Goal: Task Accomplishment & Management: Manage account settings

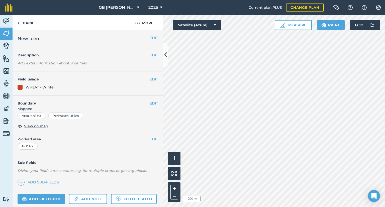
scroll to position [67, 0]
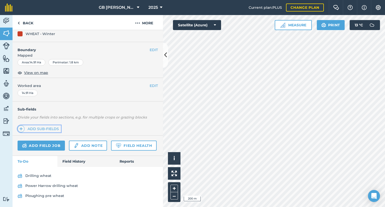
click at [37, 125] on link "Add sub-fields" at bounding box center [39, 128] width 43 height 7
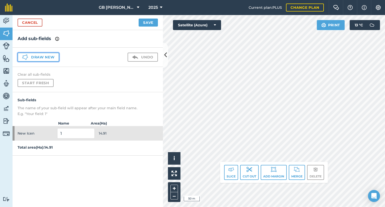
click at [40, 55] on button "Draw new" at bounding box center [39, 57] width 42 height 9
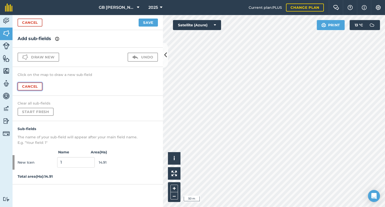
click at [35, 88] on button "Cancel" at bounding box center [30, 86] width 25 height 8
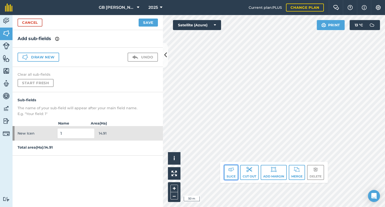
click at [230, 174] on button "Slice" at bounding box center [231, 172] width 14 height 15
click at [231, 175] on button "Slice" at bounding box center [231, 172] width 14 height 15
click at [229, 175] on button "Slice" at bounding box center [231, 172] width 14 height 15
click at [230, 177] on button "Slice" at bounding box center [231, 172] width 14 height 15
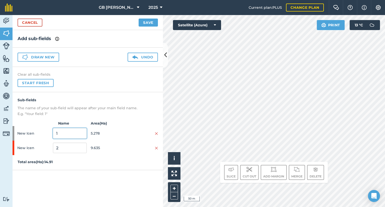
click at [67, 131] on input "1" at bounding box center [70, 133] width 34 height 11
type input "Owermoigne"
click at [62, 147] on input "2" at bounding box center [70, 148] width 34 height 11
type input "P"
type input "Ringstead"
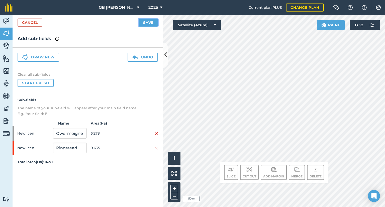
click at [149, 24] on button "Save" at bounding box center [148, 23] width 19 height 8
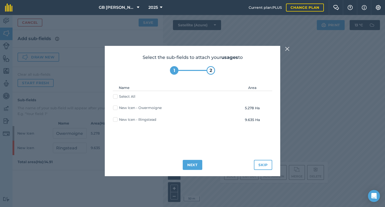
click at [133, 107] on label "New Icen - Owermoigne" at bounding box center [137, 107] width 49 height 5
click at [116, 107] on input "New Icen - Owermoigne" at bounding box center [114, 106] width 3 height 3
checkbox input "true"
click at [194, 164] on button "Next" at bounding box center [193, 165] width 20 height 10
click at [139, 108] on label "New Icen - Owermoigne" at bounding box center [137, 107] width 49 height 5
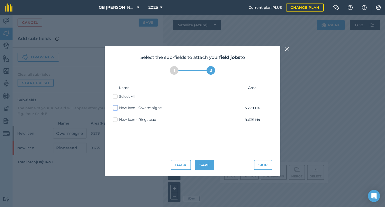
click at [116, 108] on input "New Icen - Owermoigne" at bounding box center [114, 106] width 3 height 3
checkbox input "true"
click at [204, 165] on button "Save" at bounding box center [204, 165] width 19 height 10
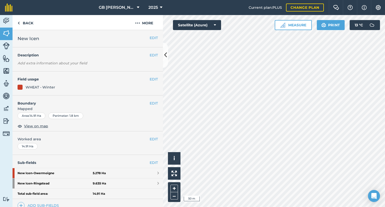
scroll to position [25, 0]
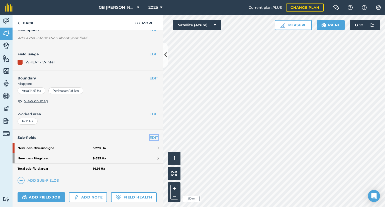
click at [150, 137] on link "EDIT" at bounding box center [154, 138] width 8 height 6
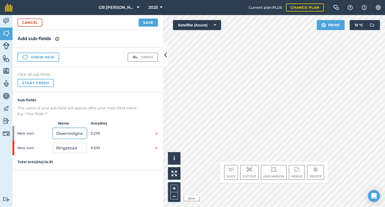
click at [69, 134] on input "Owermoigne" at bounding box center [70, 133] width 34 height 11
drag, startPoint x: 83, startPoint y: 133, endPoint x: 44, endPoint y: 135, distance: 39.2
click at [44, 135] on div "New Icen Owermoigne 5.278" at bounding box center [88, 133] width 150 height 15
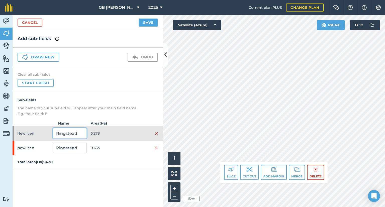
type input "Ringstead"
drag, startPoint x: 54, startPoint y: 149, endPoint x: 38, endPoint y: 149, distance: 15.3
click at [38, 149] on div "New Icen Ringstead 9.635" at bounding box center [88, 148] width 150 height 15
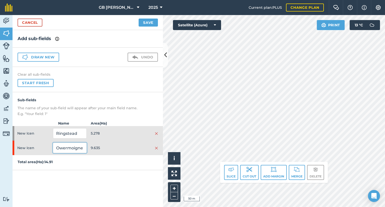
type input "Owermoigne"
click at [146, 23] on button "Save" at bounding box center [148, 23] width 19 height 8
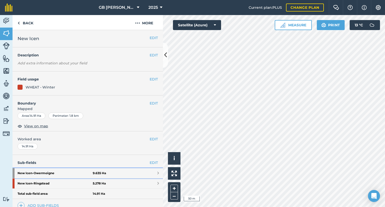
click at [157, 172] on span at bounding box center [158, 173] width 2 height 4
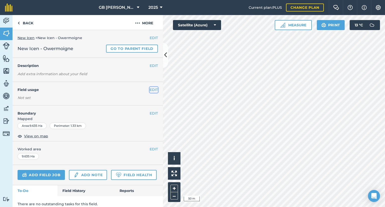
click at [151, 90] on button "EDIT" at bounding box center [154, 90] width 8 height 6
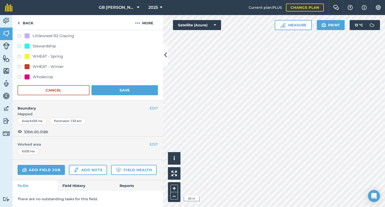
scroll to position [329, 0]
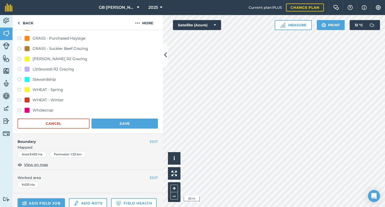
click at [53, 97] on div "WHEAT - Winter" at bounding box center [48, 100] width 31 height 6
radio input "true"
radio input "false"
click at [119, 121] on button "Save" at bounding box center [125, 124] width 66 height 10
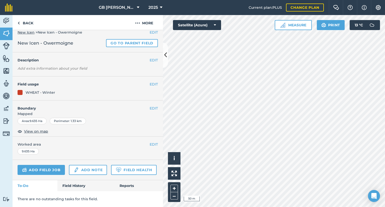
scroll to position [19, 0]
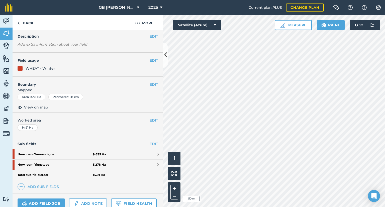
scroll to position [90, 0]
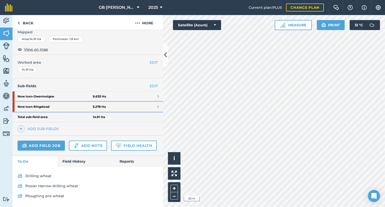
click at [152, 102] on link "New Icen - Ringstead 5.278 Ha" at bounding box center [88, 107] width 150 height 10
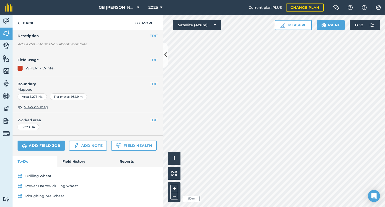
scroll to position [43, 0]
click at [151, 52] on div "EDIT Field usage WHEAT - Winter" at bounding box center [88, 64] width 150 height 24
click at [151, 57] on button "EDIT" at bounding box center [154, 60] width 8 height 6
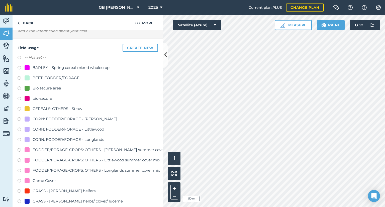
click at [84, 119] on div "CORN: FODDER/FORAGE - [PERSON_NAME]" at bounding box center [75, 119] width 85 height 6
radio input "true"
radio input "false"
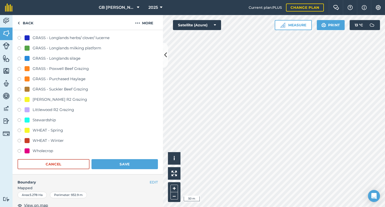
scroll to position [376, 0]
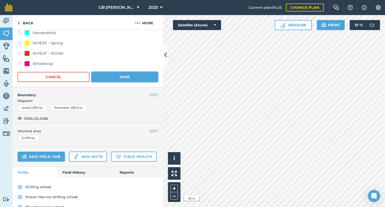
click at [124, 76] on button "Save" at bounding box center [125, 77] width 66 height 10
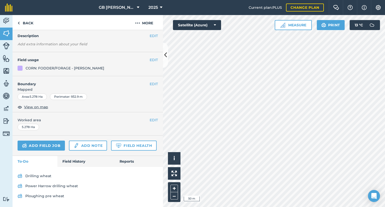
scroll to position [43, 0]
click at [27, 28] on link "Back" at bounding box center [26, 22] width 26 height 15
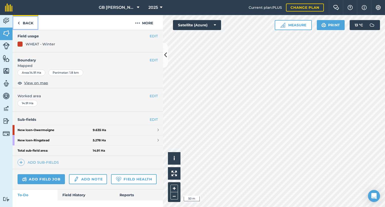
scroll to position [90, 0]
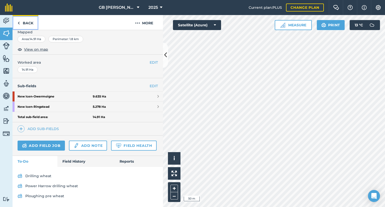
click at [30, 23] on link "Back" at bounding box center [26, 22] width 26 height 15
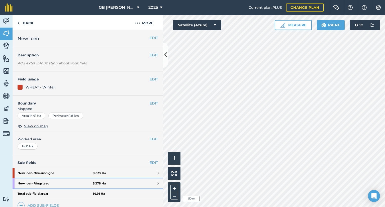
click at [151, 186] on link "New Icen - Ringstead 5.278 Ha" at bounding box center [88, 184] width 150 height 10
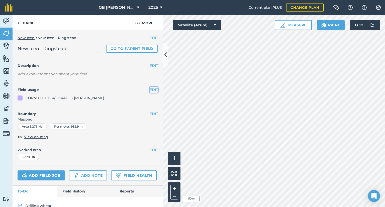
click at [152, 88] on button "EDIT" at bounding box center [154, 90] width 8 height 6
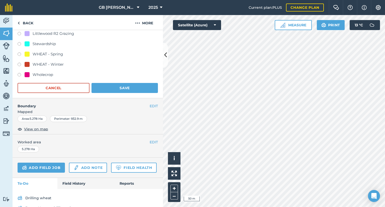
scroll to position [329, 0]
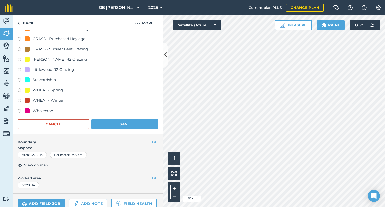
click at [42, 99] on div "WHEAT - Winter" at bounding box center [48, 101] width 31 height 6
radio input "true"
radio input "false"
click at [116, 119] on button "Save" at bounding box center [125, 124] width 66 height 10
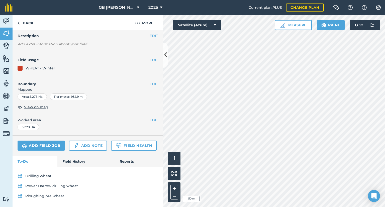
scroll to position [43, 0]
click at [155, 6] on span "2025" at bounding box center [153, 8] width 10 height 6
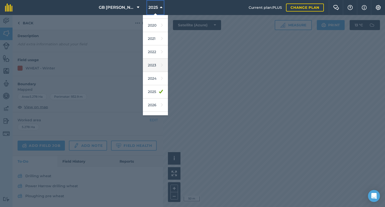
scroll to position [45, 0]
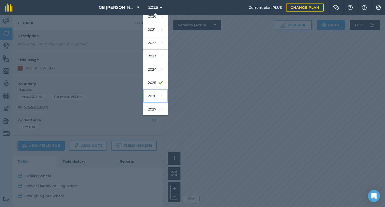
click at [155, 95] on link "2026" at bounding box center [155, 96] width 25 height 13
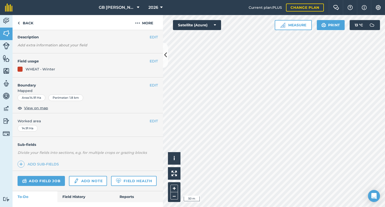
scroll to position [42, 0]
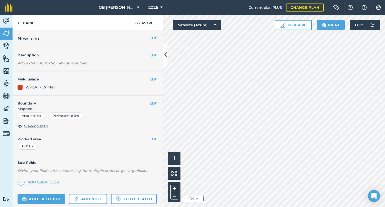
scroll to position [42, 0]
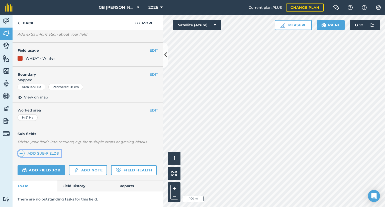
click at [44, 150] on link "Add sub-fields" at bounding box center [39, 153] width 43 height 7
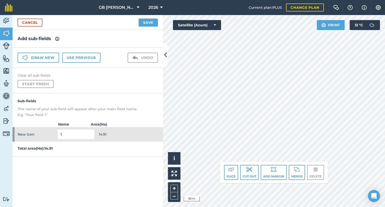
click at [35, 28] on div "Cancel Save" at bounding box center [88, 22] width 150 height 15
click at [77, 60] on button "Use previous" at bounding box center [81, 58] width 38 height 10
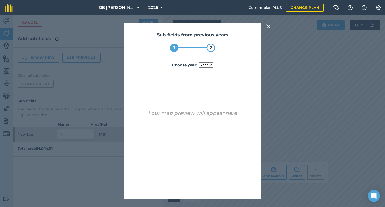
click at [205, 64] on select "year [DATE]" at bounding box center [206, 64] width 14 height 5
select select "2025"
click at [199, 62] on select "year [DATE]" at bounding box center [206, 64] width 14 height 5
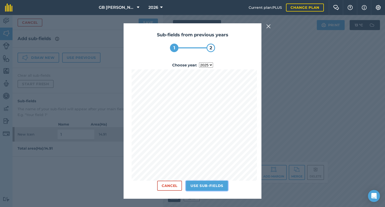
click at [211, 187] on button "Use sub-fields" at bounding box center [207, 186] width 42 height 10
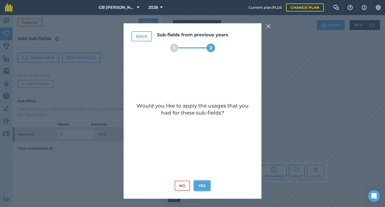
click at [202, 186] on button "Yes" at bounding box center [202, 186] width 16 height 10
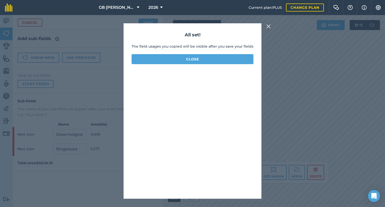
click at [213, 66] on div "All set! The field usages you copied will be visible after you save your fields…" at bounding box center [193, 111] width 138 height 176
click at [210, 60] on button "Close" at bounding box center [193, 59] width 122 height 10
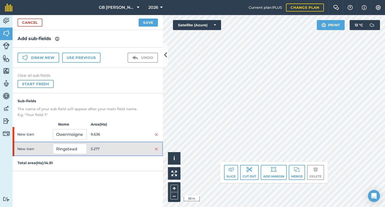
click at [136, 150] on div at bounding box center [141, 149] width 34 height 6
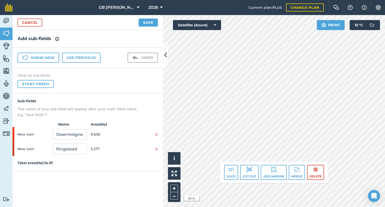
click at [151, 27] on div "Cancel Save" at bounding box center [88, 22] width 150 height 15
click at [151, 25] on button "Save" at bounding box center [148, 23] width 19 height 8
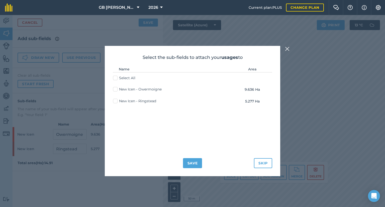
click at [127, 80] on label "Select All" at bounding box center [124, 77] width 22 height 5
click at [116, 79] on input "Select All" at bounding box center [114, 76] width 3 height 3
checkbox input "true"
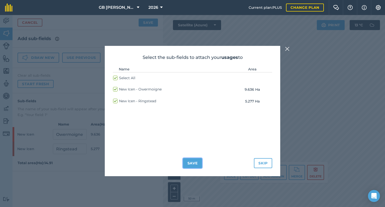
click at [188, 160] on button "Save" at bounding box center [192, 163] width 19 height 10
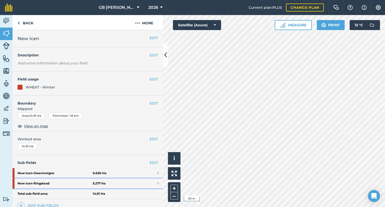
click at [150, 184] on link "New Icen - Ringstead 5.277 Ha" at bounding box center [88, 184] width 150 height 10
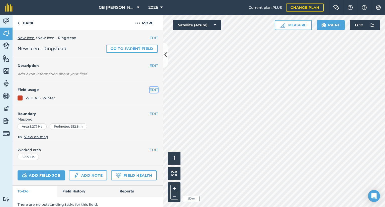
click at [150, 90] on button "EDIT" at bounding box center [154, 90] width 8 height 6
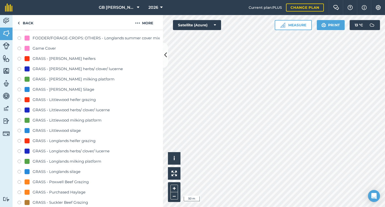
scroll to position [100, 0]
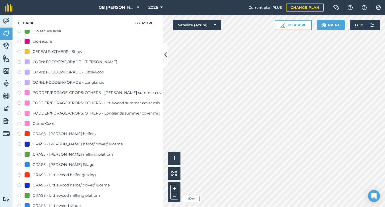
click at [72, 65] on div "CORN: FODDER/FORAGE - [PERSON_NAME]" at bounding box center [88, 62] width 140 height 7
click at [72, 59] on div "CORN: FODDER/FORAGE - [PERSON_NAME]" at bounding box center [75, 62] width 85 height 6
radio input "true"
radio input "false"
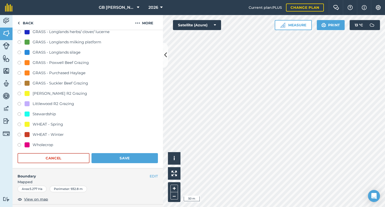
scroll to position [301, 0]
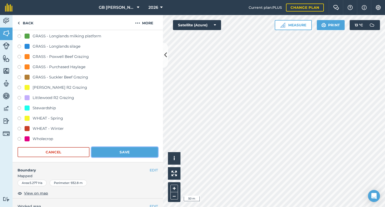
click at [128, 152] on button "Save" at bounding box center [125, 152] width 66 height 10
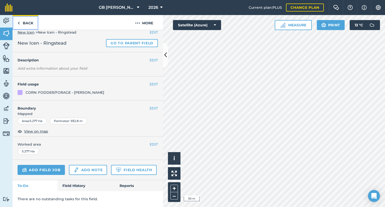
click at [28, 22] on link "Back" at bounding box center [26, 22] width 26 height 15
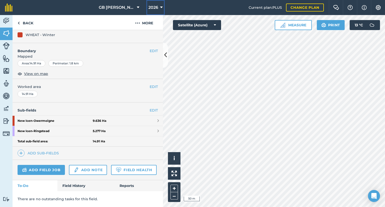
click at [160, 8] on icon at bounding box center [161, 8] width 3 height 6
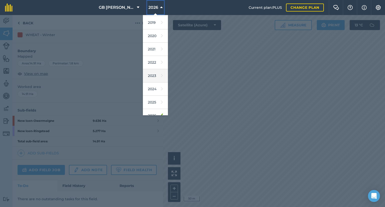
scroll to position [45, 0]
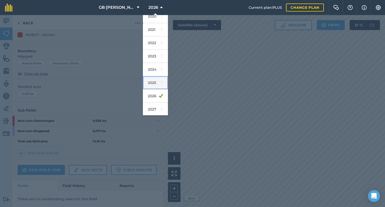
click at [155, 83] on link "2025" at bounding box center [155, 82] width 25 height 13
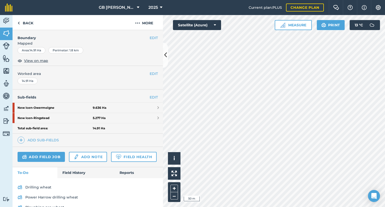
scroll to position [90, 0]
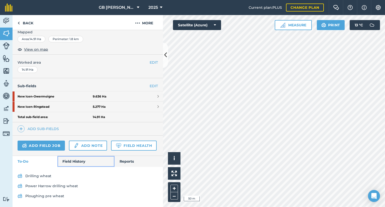
click at [73, 162] on link "Field History" at bounding box center [85, 161] width 57 height 11
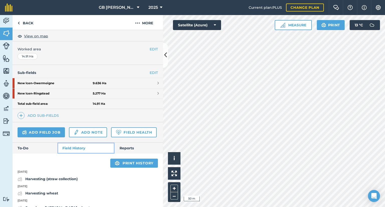
scroll to position [115, 0]
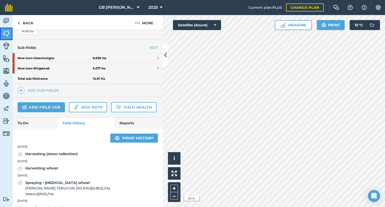
click at [3, 28] on link "Fields" at bounding box center [6, 34] width 13 height 13
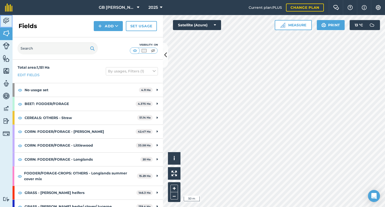
click at [8, 23] on img at bounding box center [6, 21] width 7 height 8
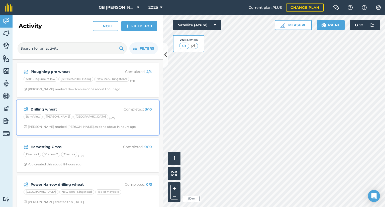
click at [131, 120] on div "Barn View [PERSON_NAME][GEOGRAPHIC_DATA] (+ 7 )" at bounding box center [88, 117] width 128 height 7
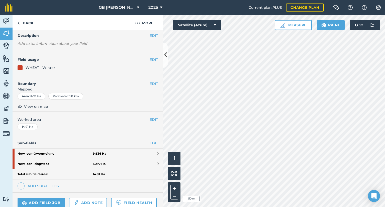
scroll to position [90, 0]
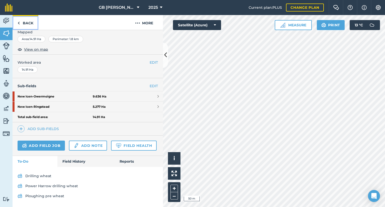
click at [28, 22] on link "Back" at bounding box center [26, 22] width 26 height 15
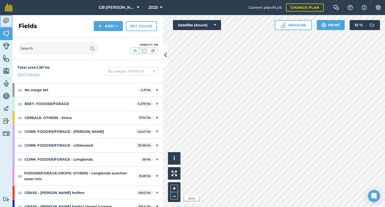
click at [6, 21] on img at bounding box center [6, 21] width 7 height 8
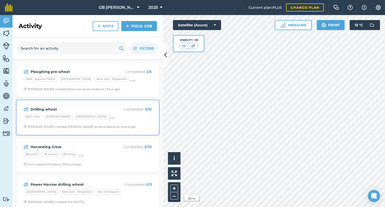
click at [103, 105] on div "Drilling wheat Completed : 3 / 10 Barn View [PERSON_NAME][GEOGRAPHIC_DATA] (+ 7…" at bounding box center [88, 117] width 136 height 29
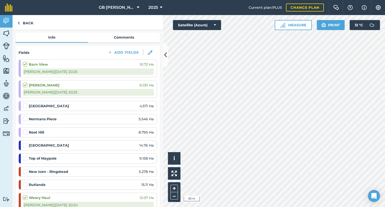
scroll to position [50, 0]
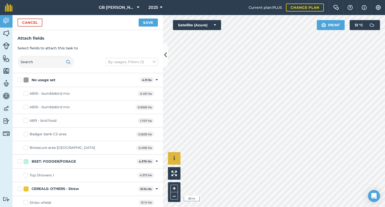
checkbox input "false"
checkbox input "true"
click at [145, 22] on button "Save" at bounding box center [148, 23] width 19 height 8
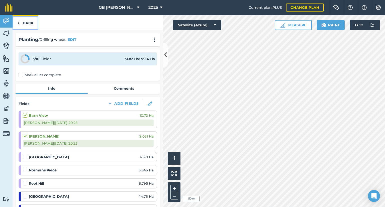
click at [33, 23] on link "Back" at bounding box center [26, 22] width 26 height 15
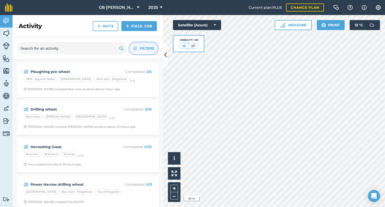
click at [140, 47] on span "Filters" at bounding box center [147, 49] width 15 height 6
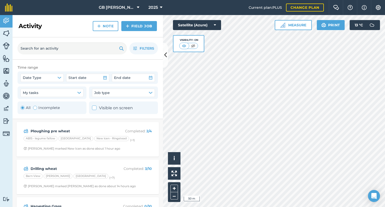
click at [45, 112] on div "All Incomplete" at bounding box center [52, 108] width 69 height 13
click at [46, 109] on label "Incomplete" at bounding box center [46, 108] width 27 height 6
radio input "false"
radio input "true"
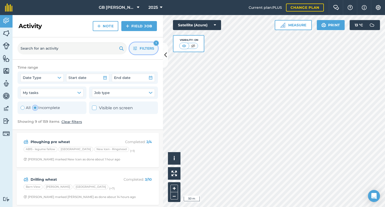
click at [138, 50] on button "Filters 1" at bounding box center [143, 48] width 29 height 12
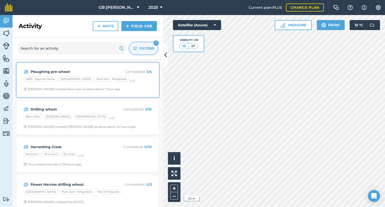
click at [131, 92] on div "Ploughing pre wheat Completed : 2 / 4 AB15 - legume fallow Mackintosh Field New…" at bounding box center [88, 80] width 136 height 29
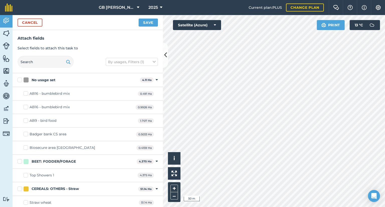
checkbox input "true"
click at [155, 21] on button "Save" at bounding box center [148, 23] width 19 height 8
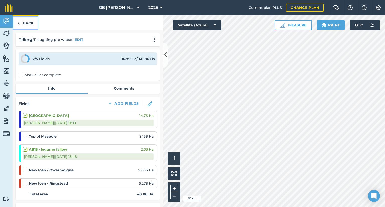
click at [14, 18] on link "Back" at bounding box center [26, 22] width 26 height 15
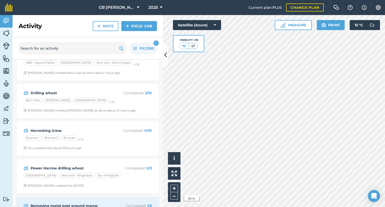
scroll to position [25, 0]
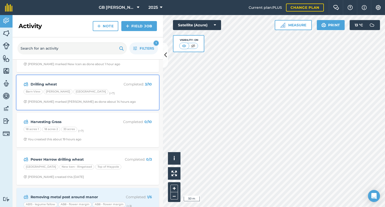
click at [123, 99] on div "Drilling wheat Completed : 3 / 10 Barn View [PERSON_NAME][GEOGRAPHIC_DATA] (+ 7…" at bounding box center [88, 92] width 136 height 29
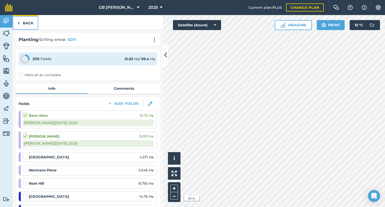
click at [30, 20] on link "Back" at bounding box center [26, 22] width 26 height 15
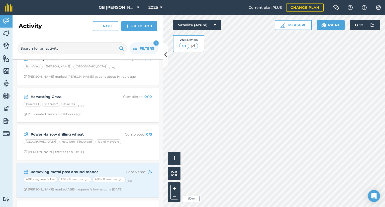
scroll to position [75, 0]
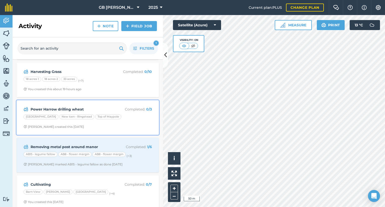
click at [120, 126] on span "[PERSON_NAME] created this [DATE]" at bounding box center [88, 127] width 128 height 4
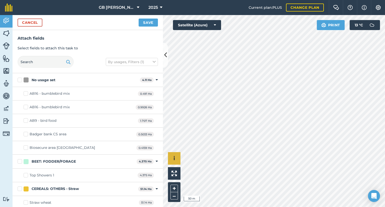
checkbox input "false"
checkbox input "true"
click at [142, 20] on button "Save" at bounding box center [148, 23] width 19 height 8
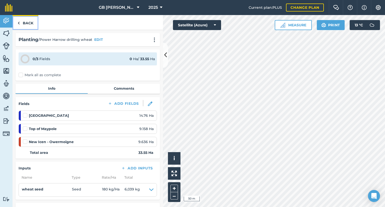
click at [28, 26] on link "Back" at bounding box center [26, 22] width 26 height 15
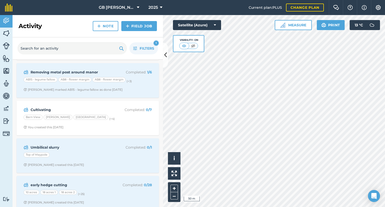
scroll to position [150, 0]
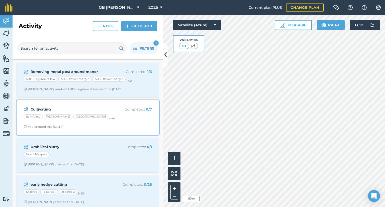
click at [114, 128] on span "You created this [DATE]" at bounding box center [88, 127] width 128 height 4
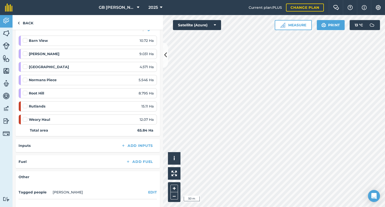
scroll to position [75, 0]
click at [27, 27] on link "Back" at bounding box center [26, 22] width 26 height 15
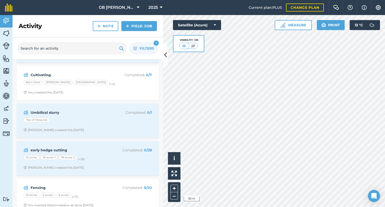
scroll to position [193, 0]
